Goal: Transaction & Acquisition: Purchase product/service

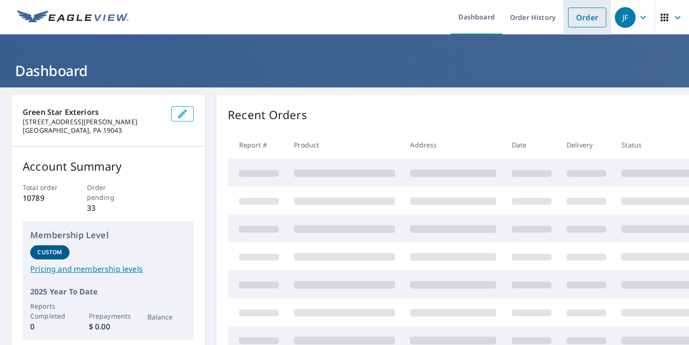
click at [581, 21] on link "Order" at bounding box center [587, 18] width 38 height 20
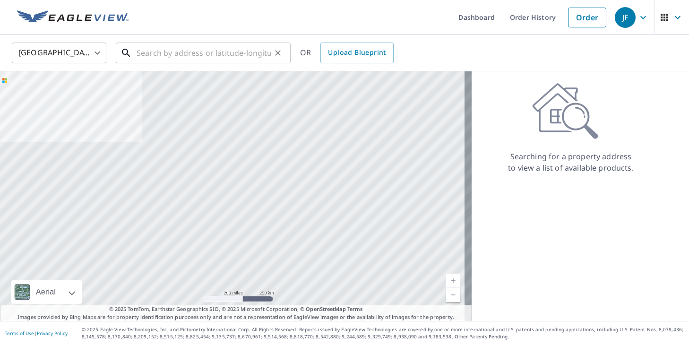
click at [230, 54] on input "text" at bounding box center [204, 53] width 135 height 26
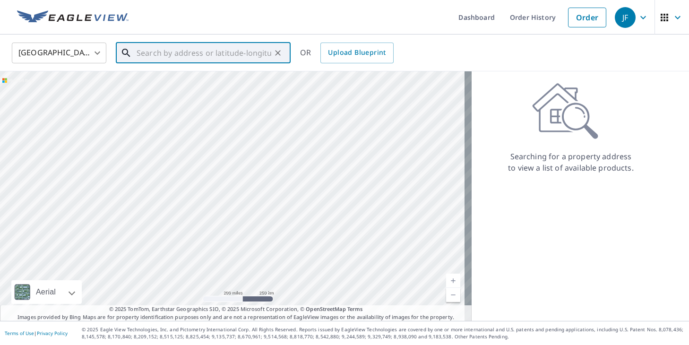
paste input "41 Peppermint Ln"
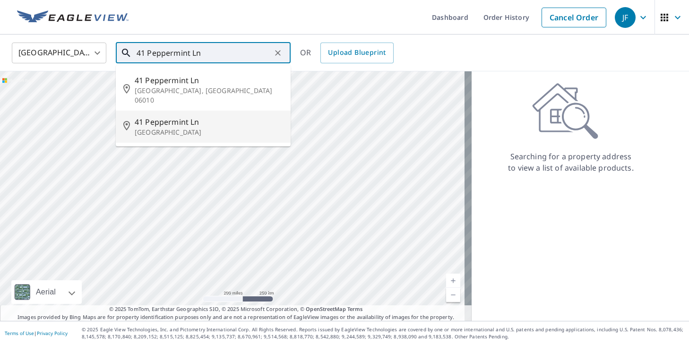
click at [170, 128] on p "[GEOGRAPHIC_DATA]" at bounding box center [209, 132] width 148 height 9
type input "[STREET_ADDRESS]"
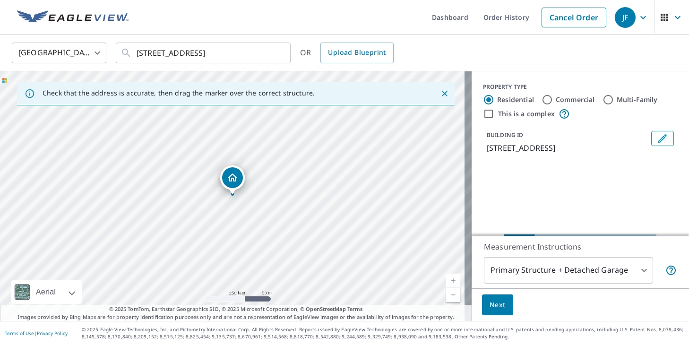
scroll to position [47, 0]
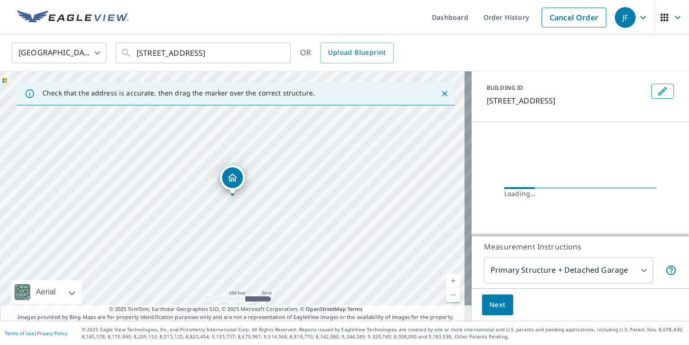
click at [564, 261] on body "JF JF Dashboard Order History Cancel Order JF [GEOGRAPHIC_DATA] [GEOGRAPHIC_DAT…" at bounding box center [344, 172] width 689 height 345
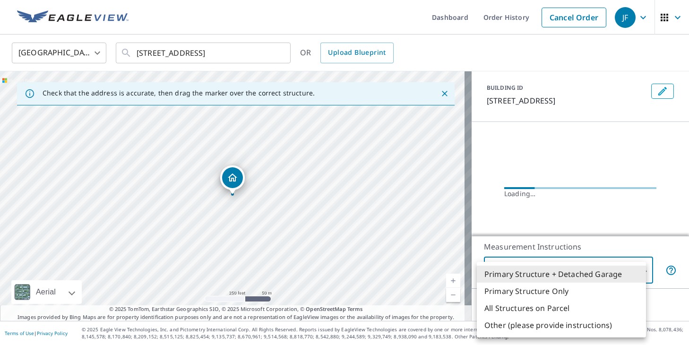
click at [560, 288] on li "Primary Structure Only" at bounding box center [561, 291] width 169 height 17
type input "2"
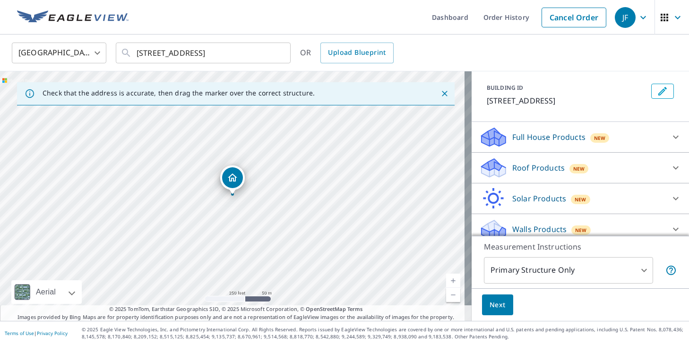
click at [532, 272] on body "JF JF Dashboard Order History Cancel Order JF [GEOGRAPHIC_DATA] [GEOGRAPHIC_DAT…" at bounding box center [344, 172] width 689 height 345
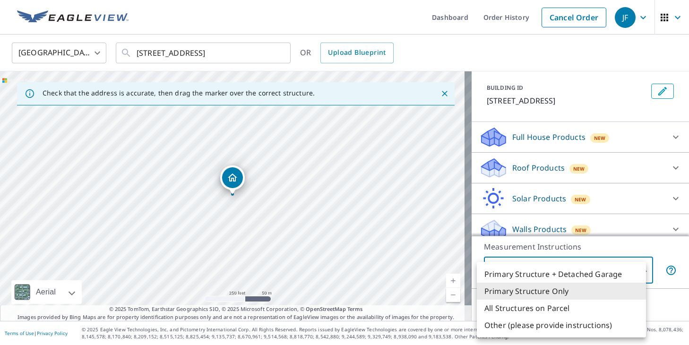
click at [532, 287] on li "Primary Structure Only" at bounding box center [561, 291] width 169 height 17
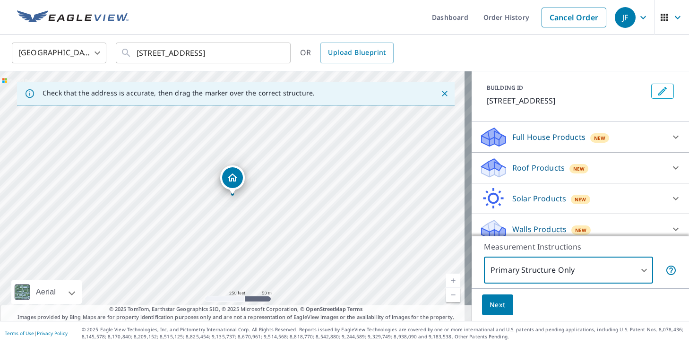
click at [525, 175] on div "Roof Products New" at bounding box center [571, 168] width 185 height 22
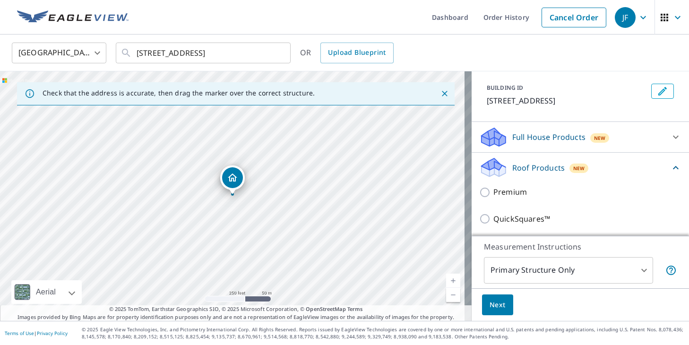
scroll to position [159, 0]
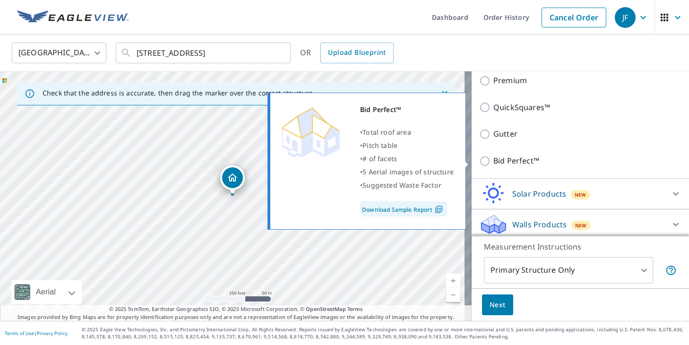
click at [505, 165] on p "Bid Perfect™" at bounding box center [517, 161] width 46 height 12
click at [494, 165] on input "Bid Perfect™" at bounding box center [486, 161] width 14 height 11
checkbox input "true"
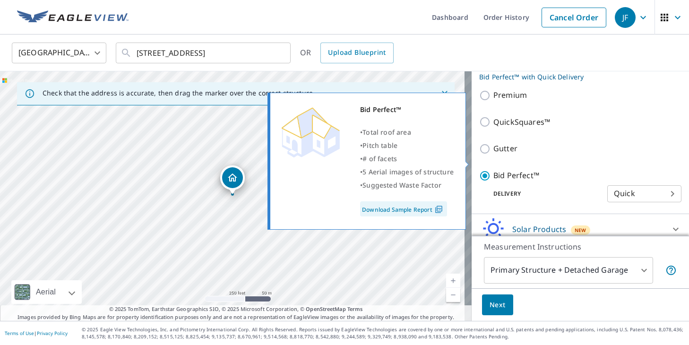
scroll to position [173, 0]
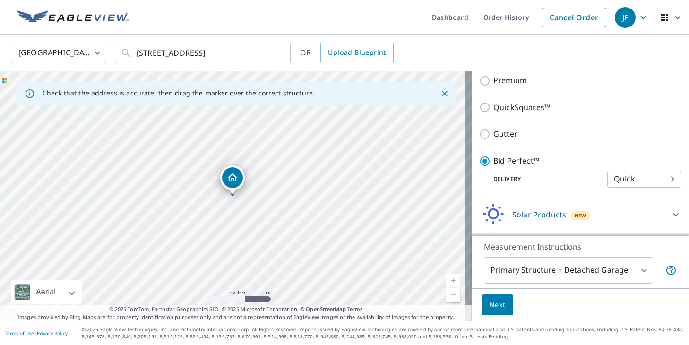
click at [551, 273] on body "JF JF Dashboard Order History Cancel Order JF [GEOGRAPHIC_DATA] [GEOGRAPHIC_DAT…" at bounding box center [344, 172] width 689 height 345
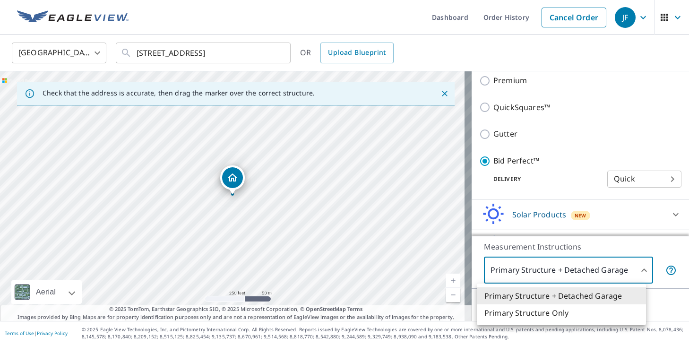
click at [554, 310] on li "Primary Structure Only" at bounding box center [561, 312] width 169 height 17
type input "2"
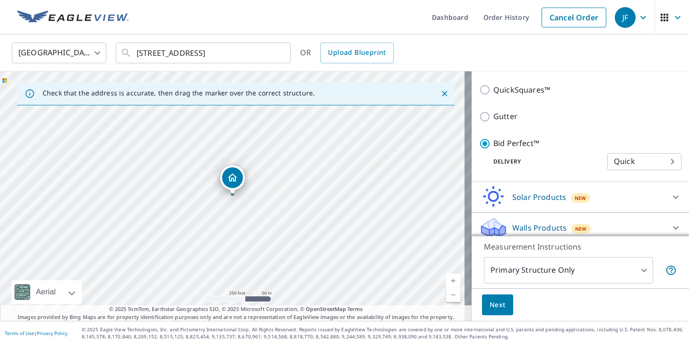
scroll to position [199, 0]
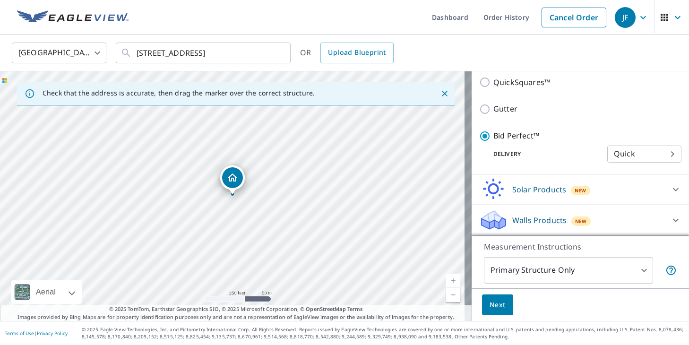
click at [497, 306] on span "Next" at bounding box center [498, 305] width 16 height 12
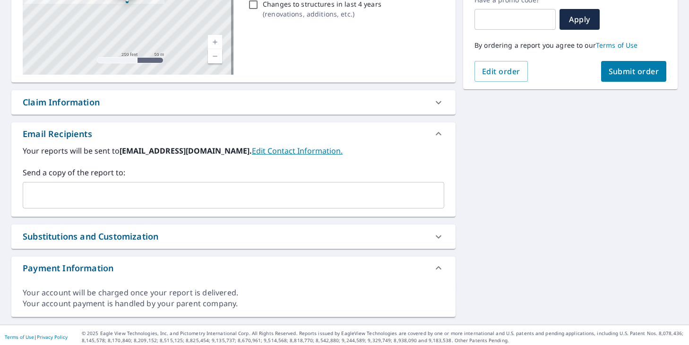
scroll to position [173, 0]
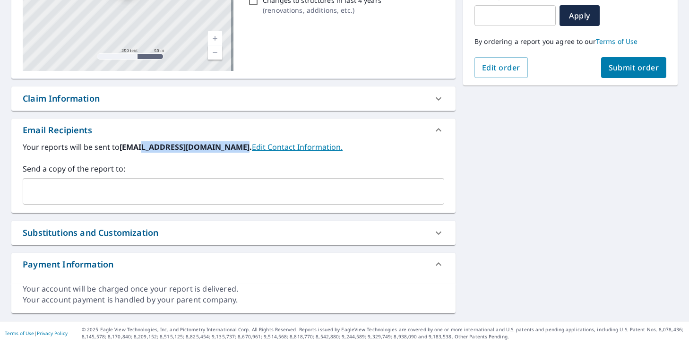
drag, startPoint x: 141, startPoint y: 148, endPoint x: 233, endPoint y: 144, distance: 91.8
click at [233, 144] on b "[EMAIL_ADDRESS][DOMAIN_NAME]." at bounding box center [186, 147] width 132 height 10
copy b "@[DOMAIN_NAME]"
click at [223, 193] on input "text" at bounding box center [226, 191] width 399 height 18
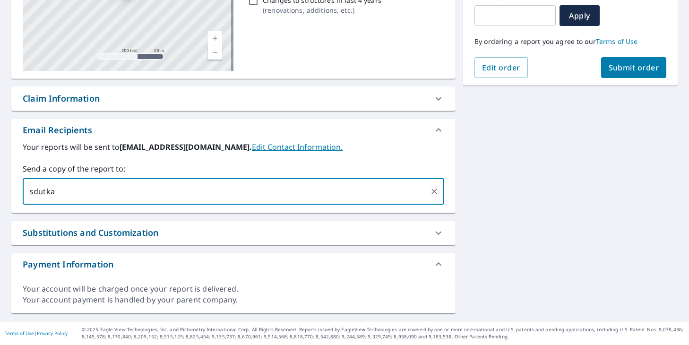
paste input "@[DOMAIN_NAME]"
type input "[EMAIL_ADDRESS][DOMAIN_NAME]"
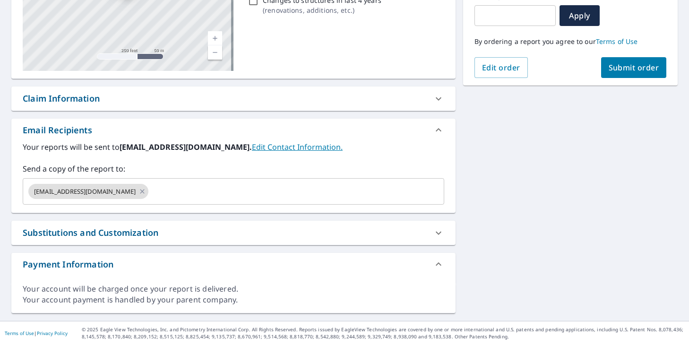
click at [499, 147] on div "[STREET_ADDRESS] Aerial Road A standard road map Aerial A detailed look from ab…" at bounding box center [344, 117] width 689 height 407
click at [614, 75] on button "Submit order" at bounding box center [634, 67] width 66 height 21
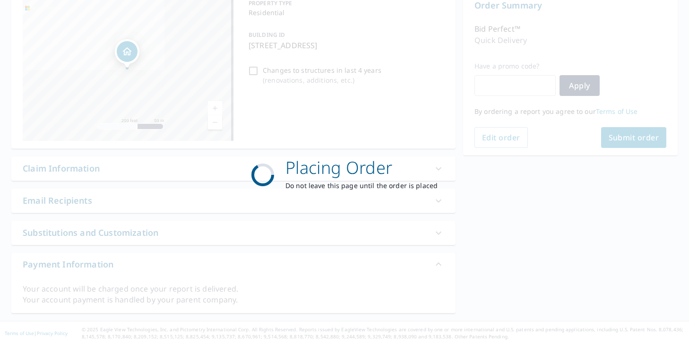
scroll to position [104, 0]
